Goal: Navigation & Orientation: Understand site structure

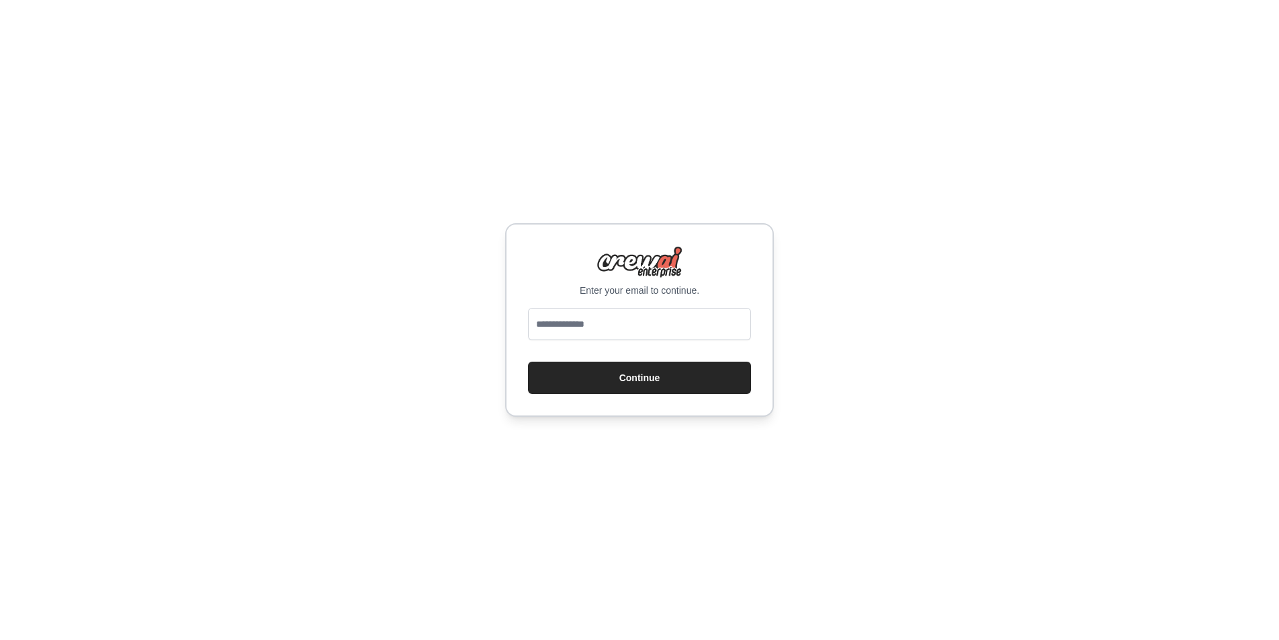
type input "**********"
click at [630, 381] on button "Continue" at bounding box center [639, 378] width 223 height 32
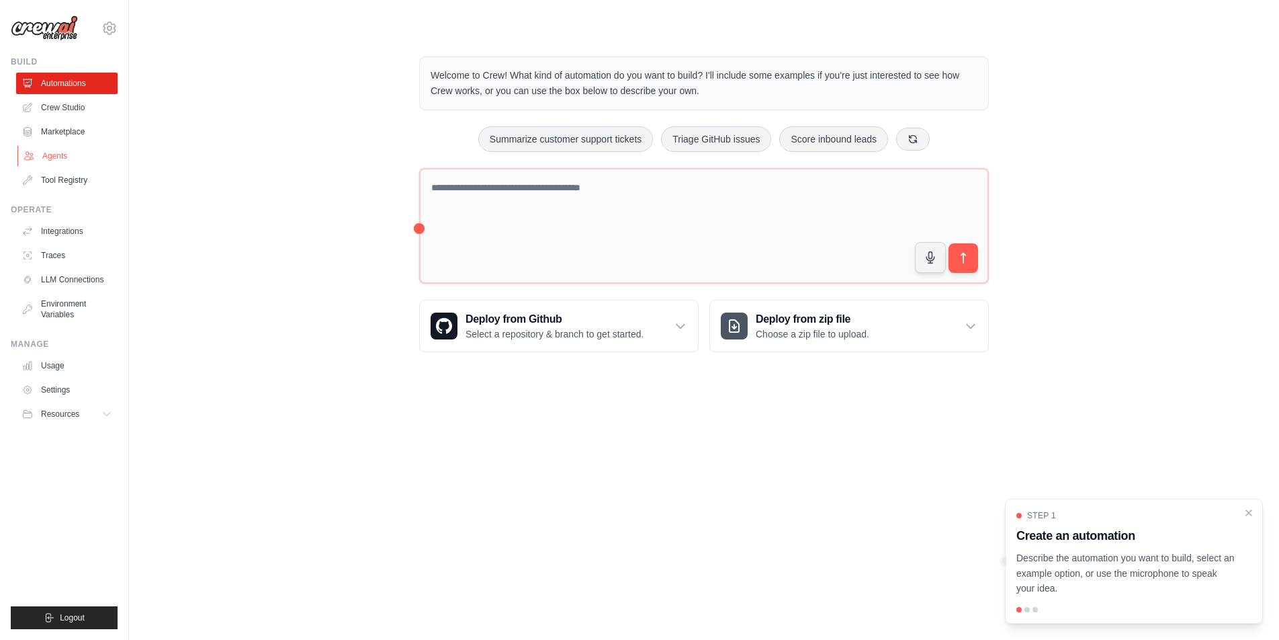
click at [44, 157] on link "Agents" at bounding box center [67, 156] width 101 height 22
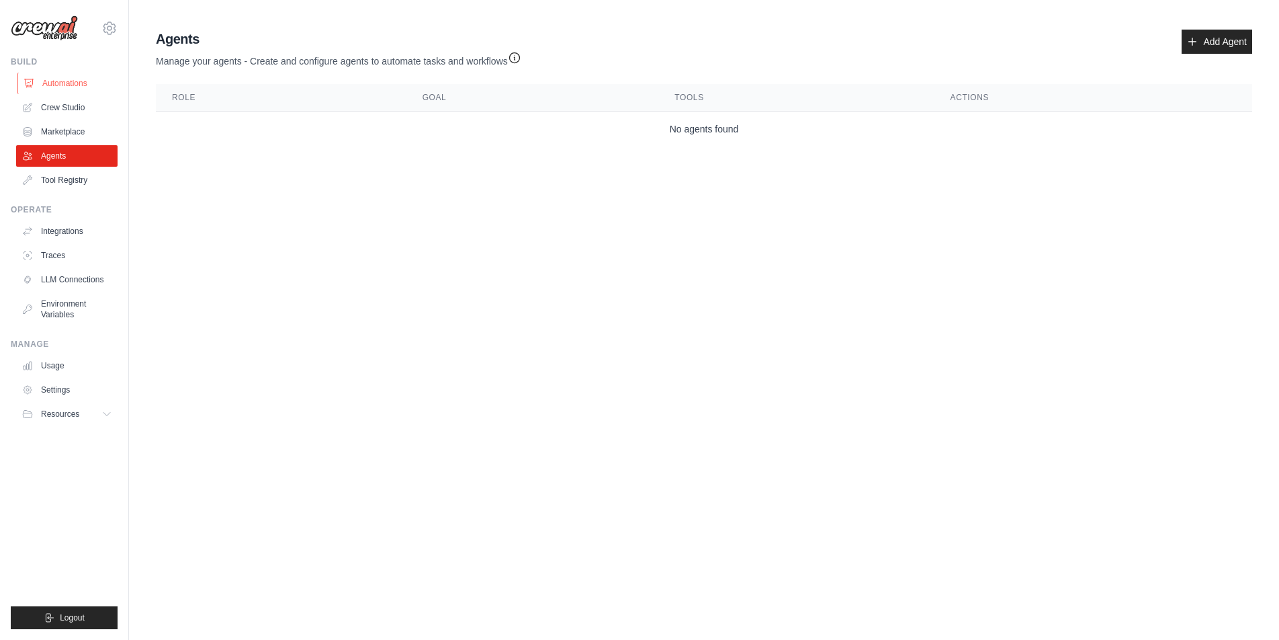
click at [56, 79] on link "Automations" at bounding box center [67, 84] width 101 height 22
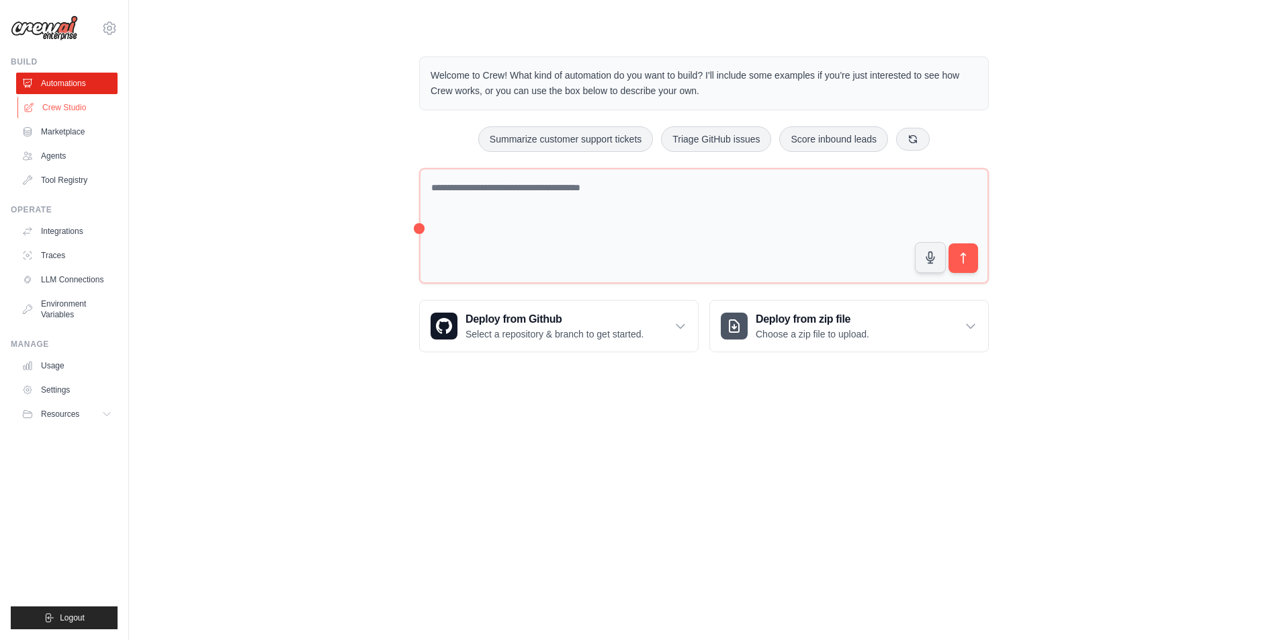
click at [52, 107] on link "Crew Studio" at bounding box center [67, 108] width 101 height 22
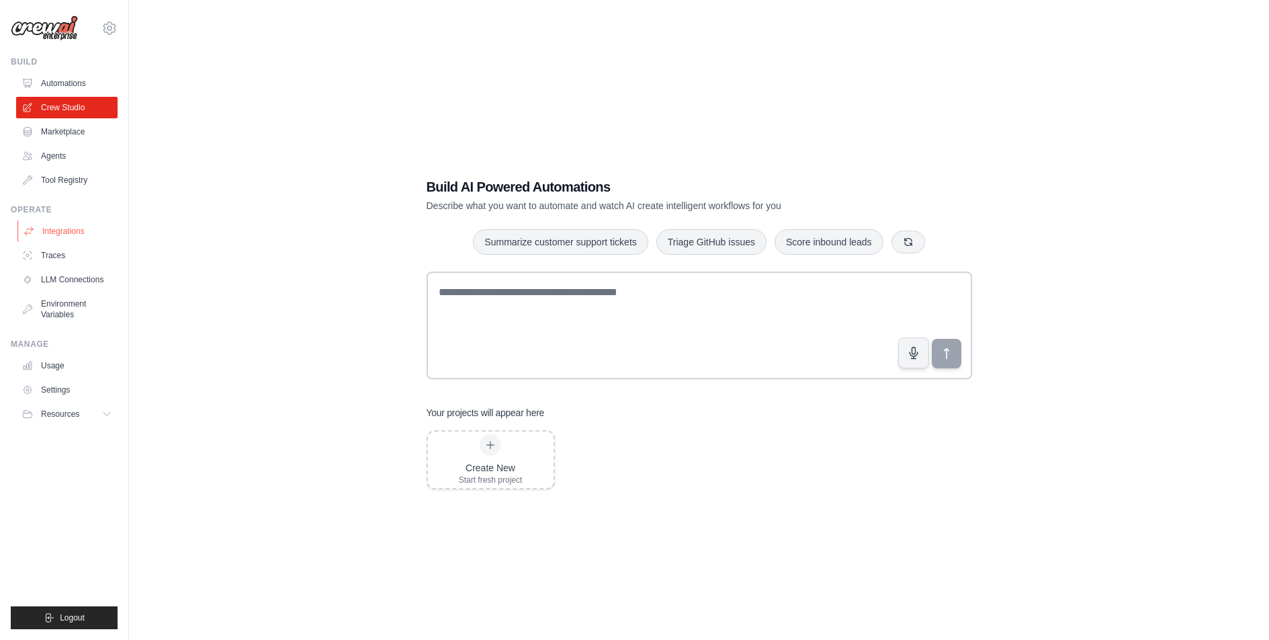
click at [82, 231] on link "Integrations" at bounding box center [67, 231] width 101 height 22
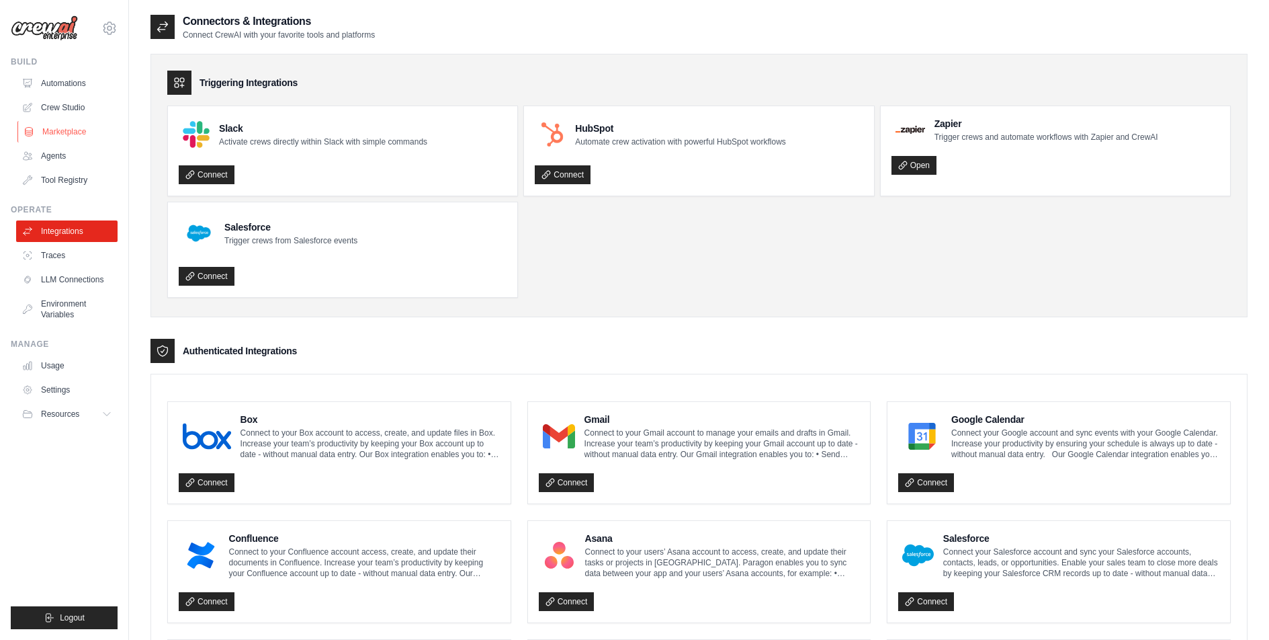
click at [63, 131] on link "Marketplace" at bounding box center [67, 132] width 101 height 22
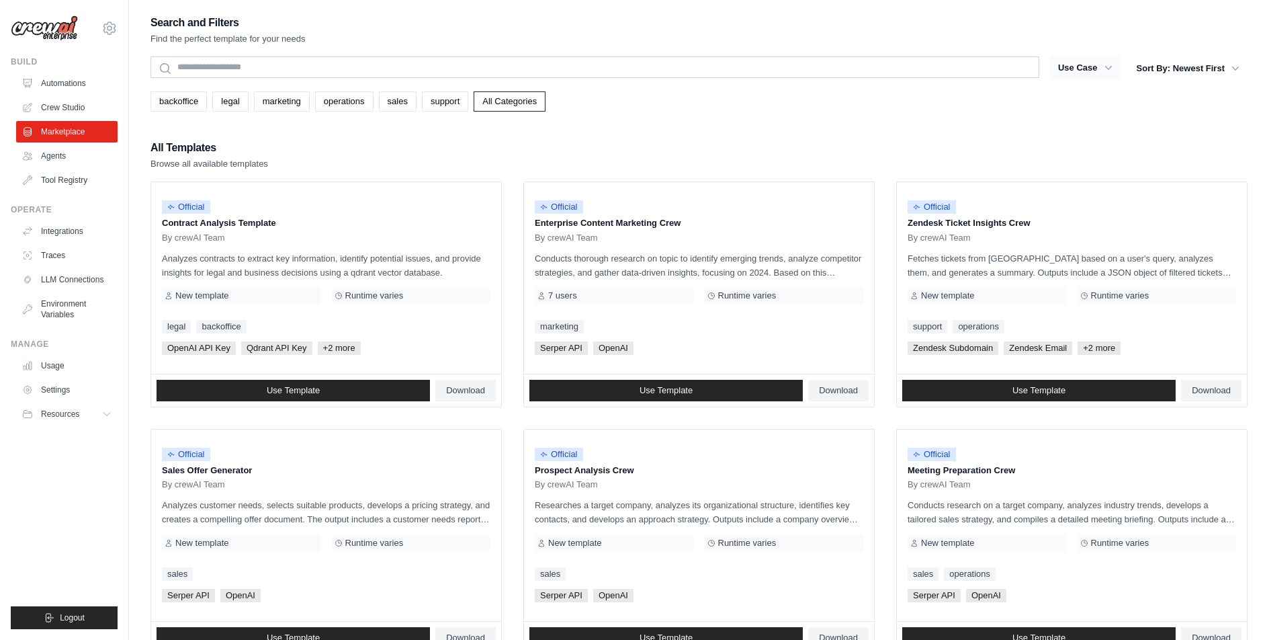
click at [1091, 70] on button "Use Case" at bounding box center [1085, 68] width 71 height 24
click at [1102, 69] on icon "button" at bounding box center [1108, 67] width 13 height 13
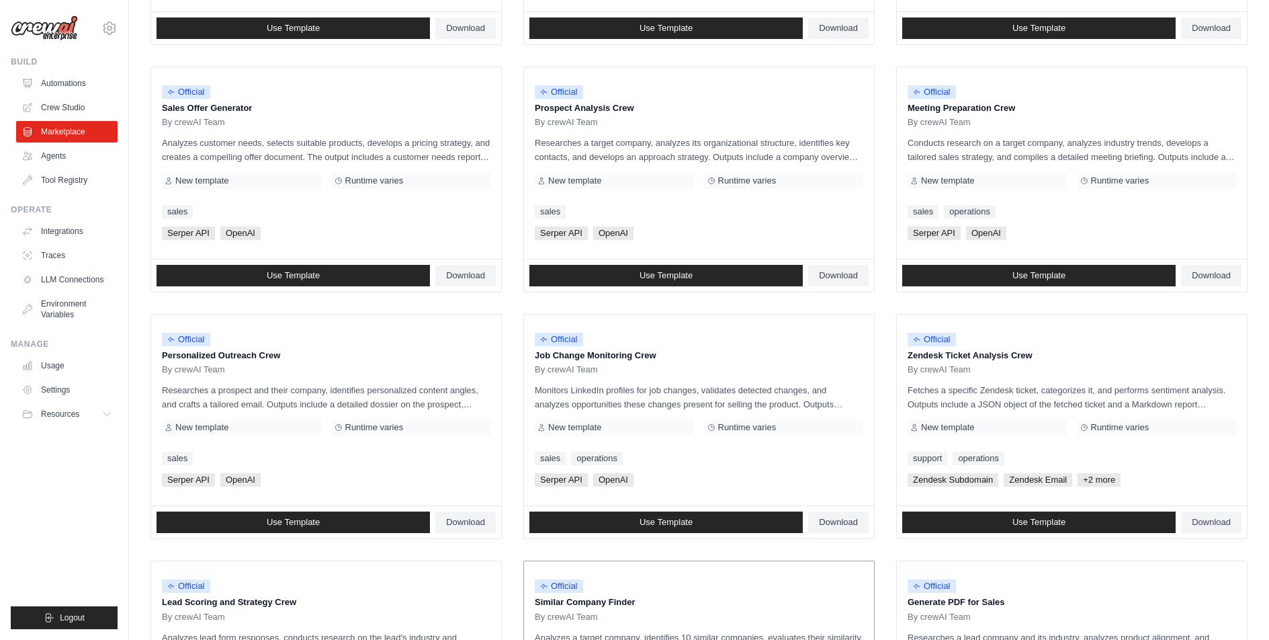
scroll to position [605, 0]
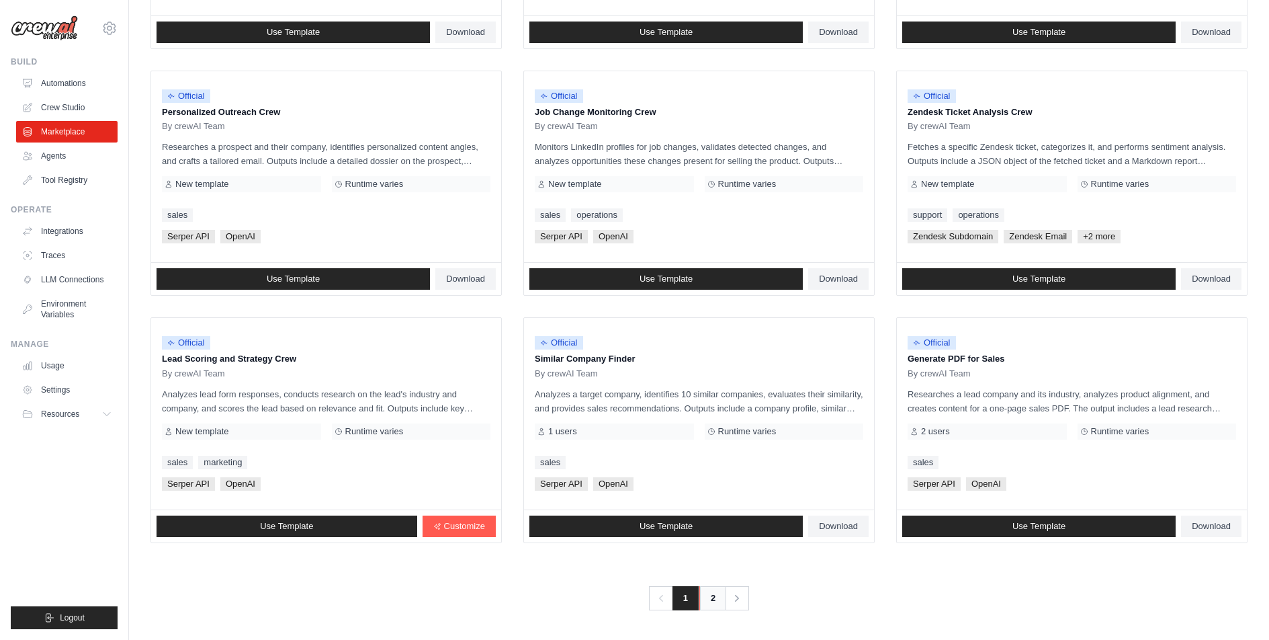
click at [705, 592] on link "2" at bounding box center [713, 598] width 27 height 24
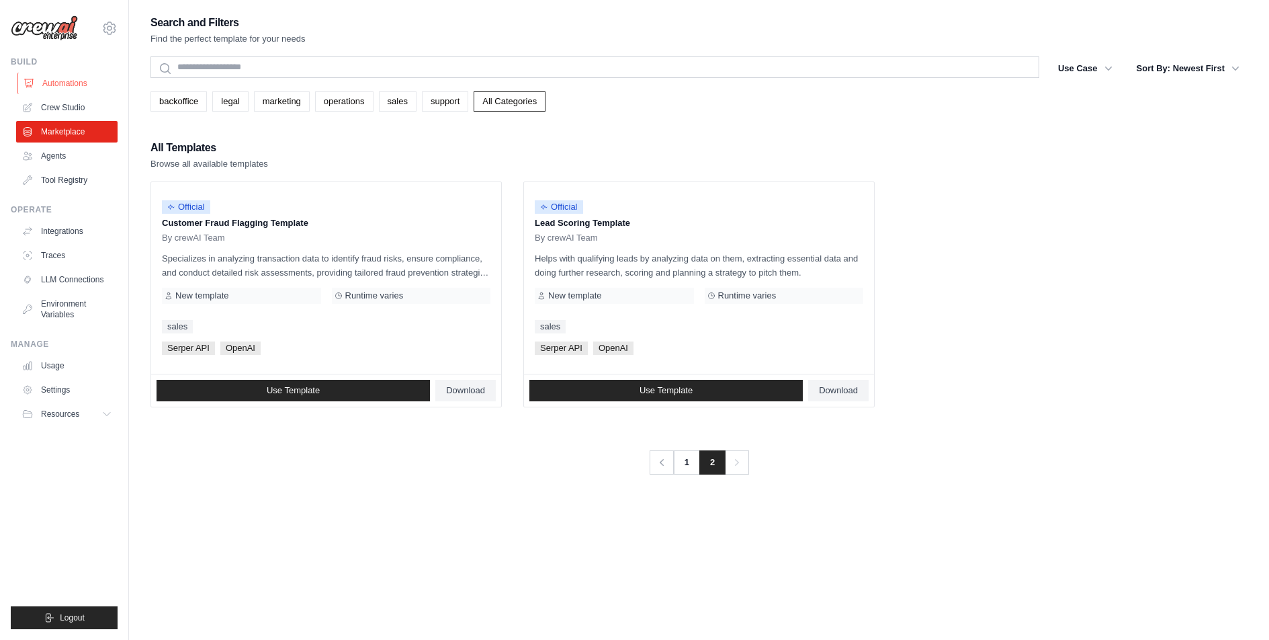
click at [77, 84] on link "Automations" at bounding box center [67, 84] width 101 height 22
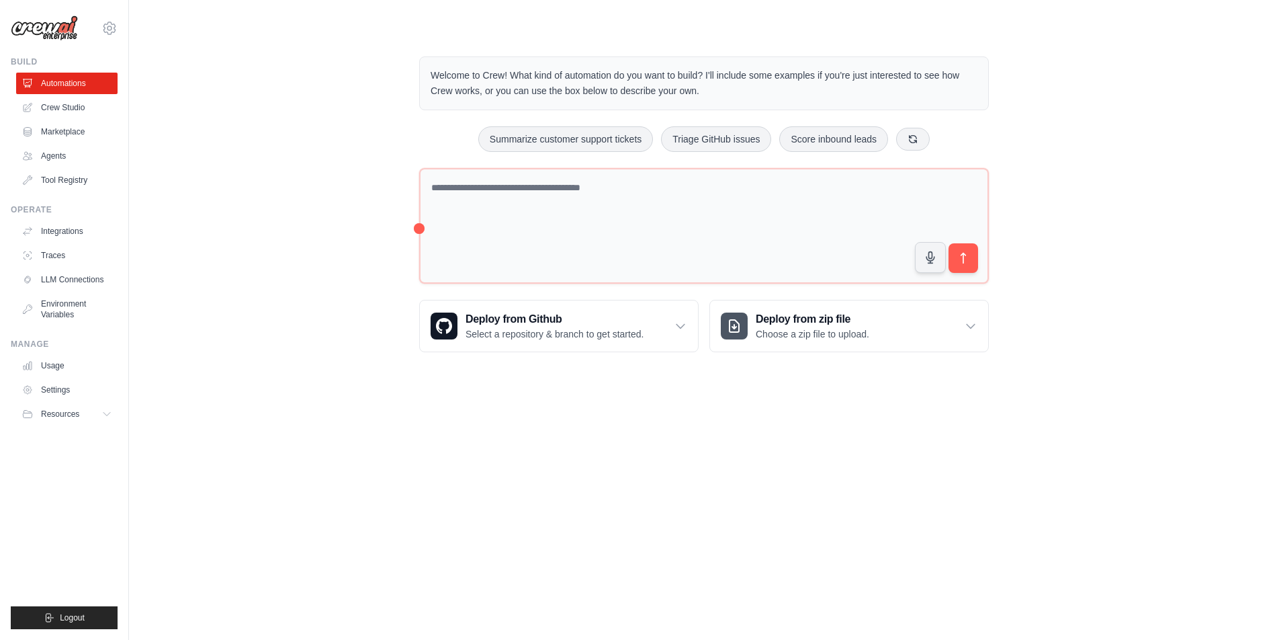
click at [65, 418] on span "Resources" at bounding box center [60, 414] width 38 height 11
